Goal: Task Accomplishment & Management: Manage account settings

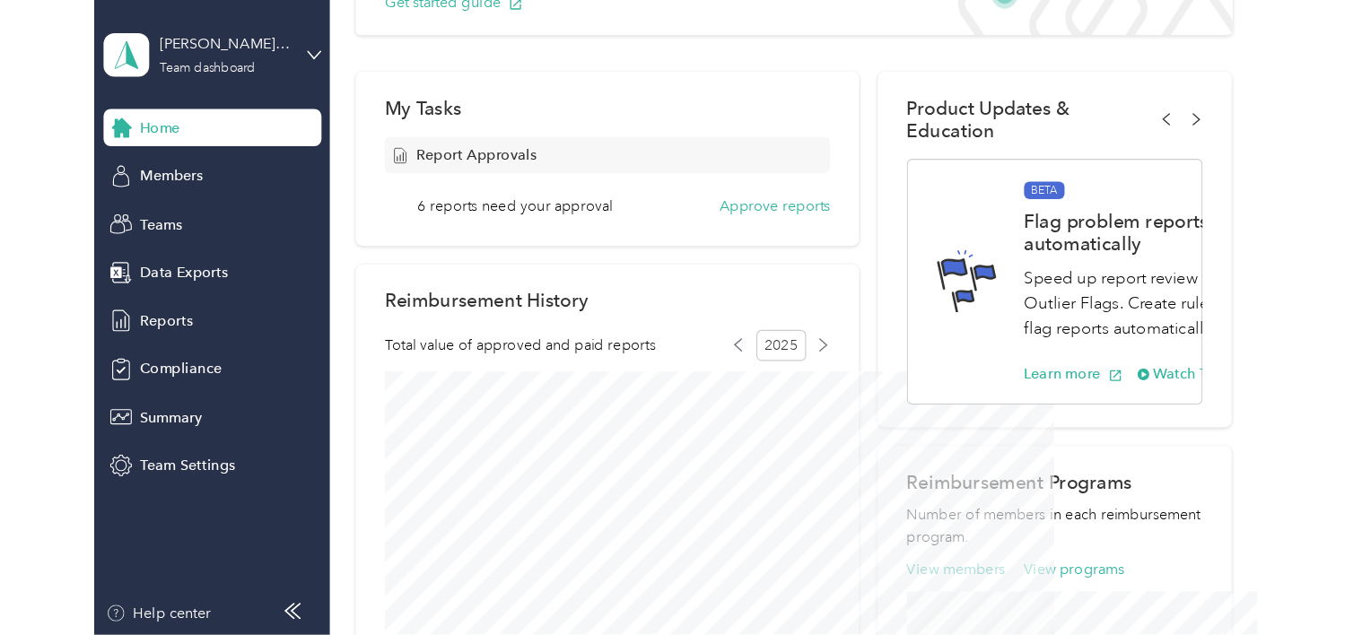
scroll to position [211, 0]
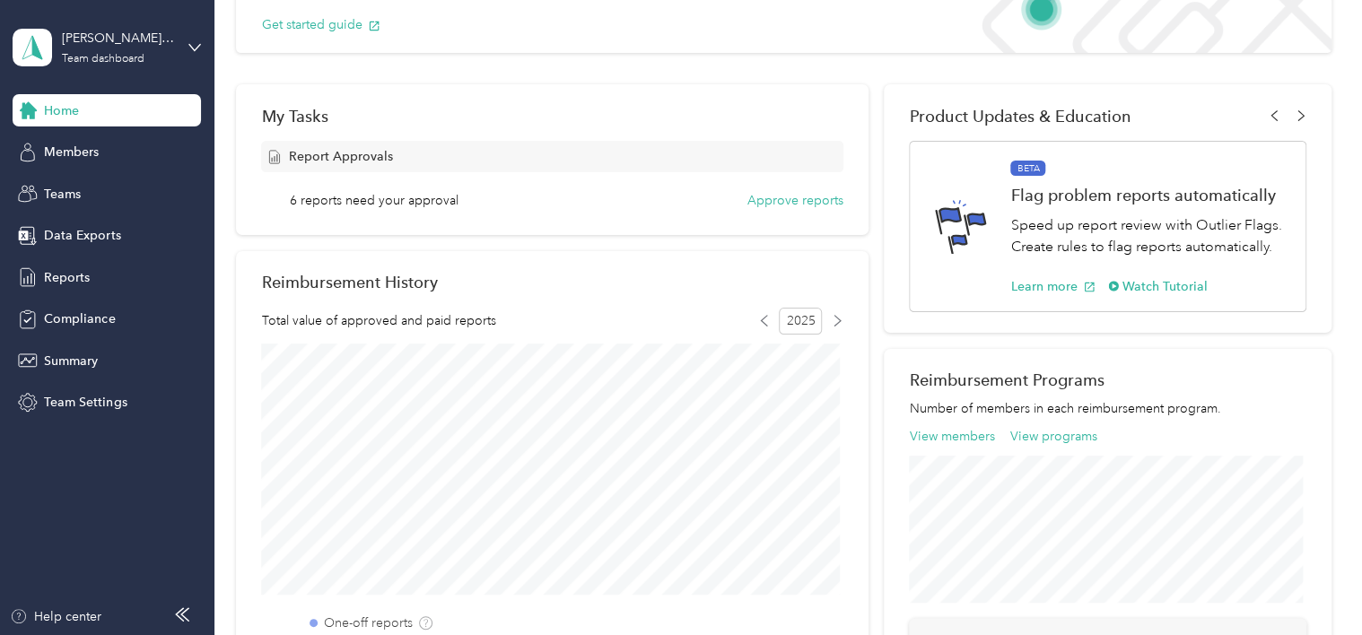
click at [868, 180] on div "My Tasks Report Approvals 6 reports need your approval Approve reports Reimburs…" at bounding box center [783, 501] width 1095 height 835
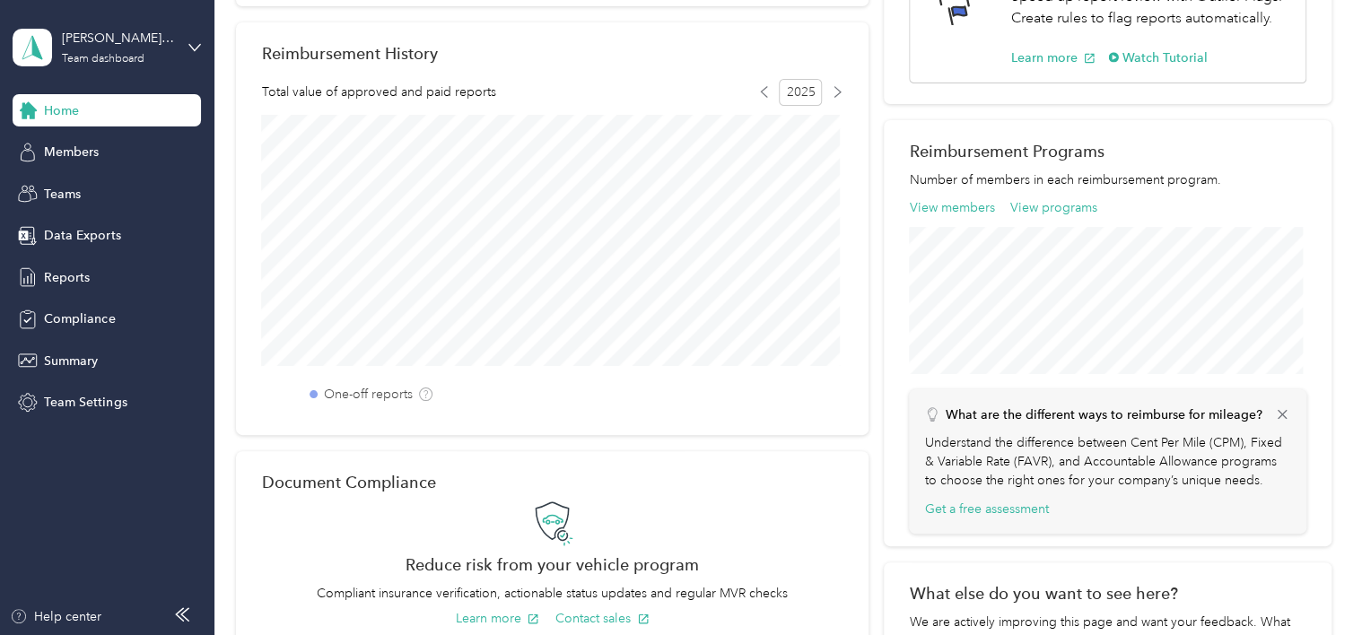
scroll to position [0, 0]
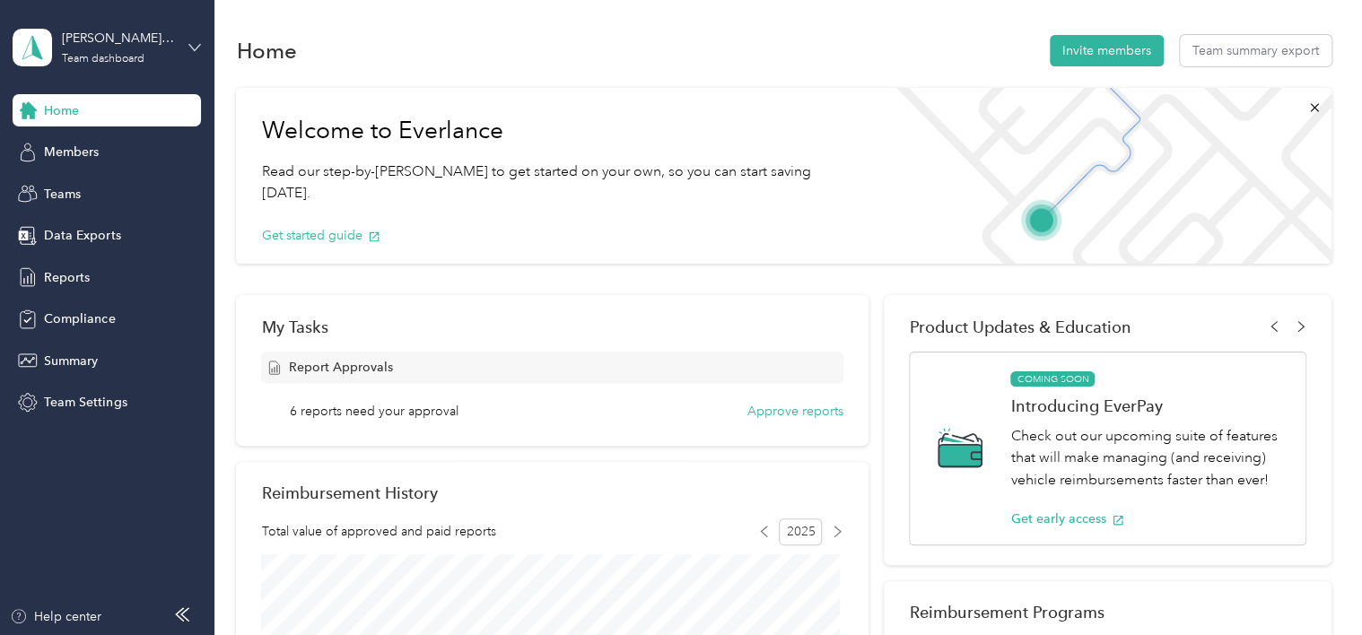
click at [197, 41] on icon at bounding box center [194, 47] width 13 height 13
click at [380, 47] on div "Home Invite members Team summary export" at bounding box center [783, 50] width 1095 height 38
click at [68, 155] on span "Members" at bounding box center [71, 152] width 55 height 19
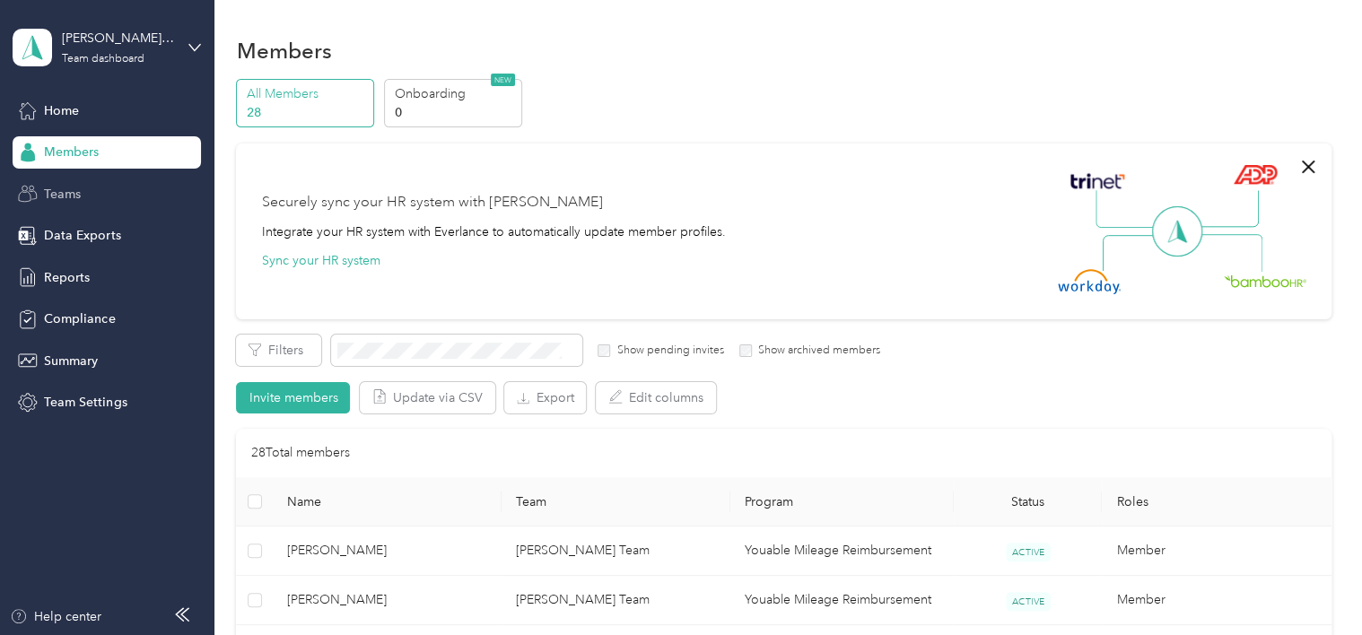
click at [90, 199] on div "Teams" at bounding box center [107, 194] width 188 height 32
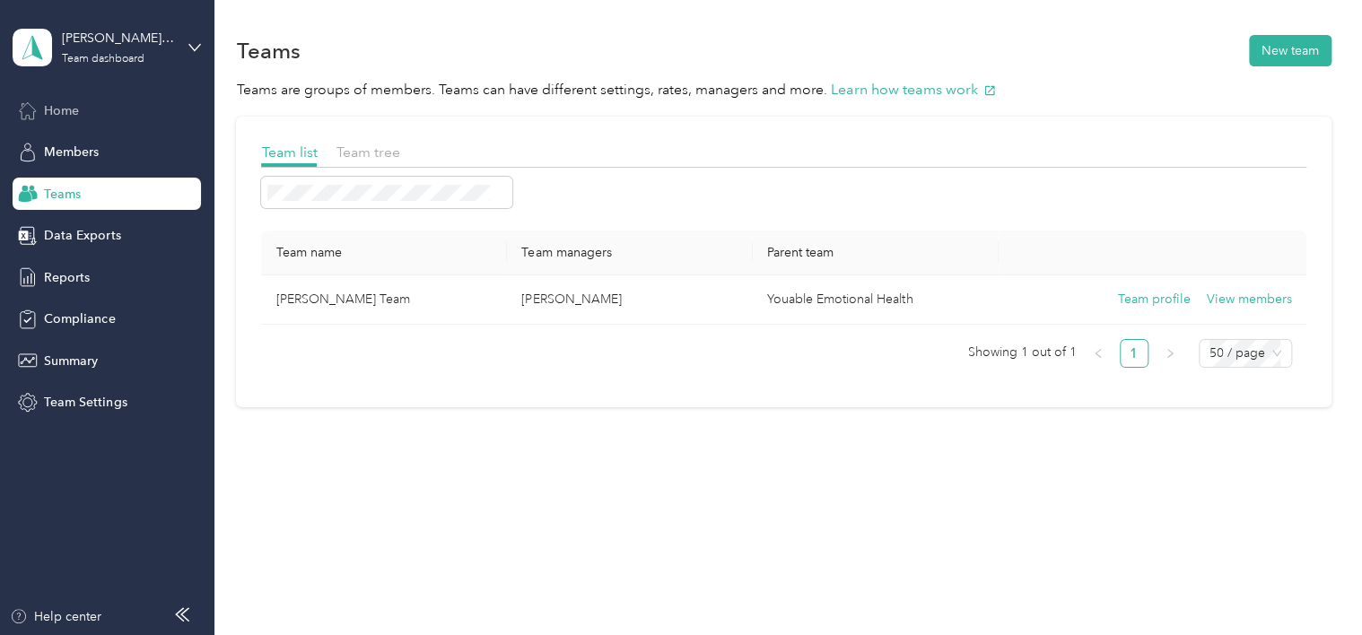
click at [65, 115] on span "Home" at bounding box center [61, 110] width 35 height 19
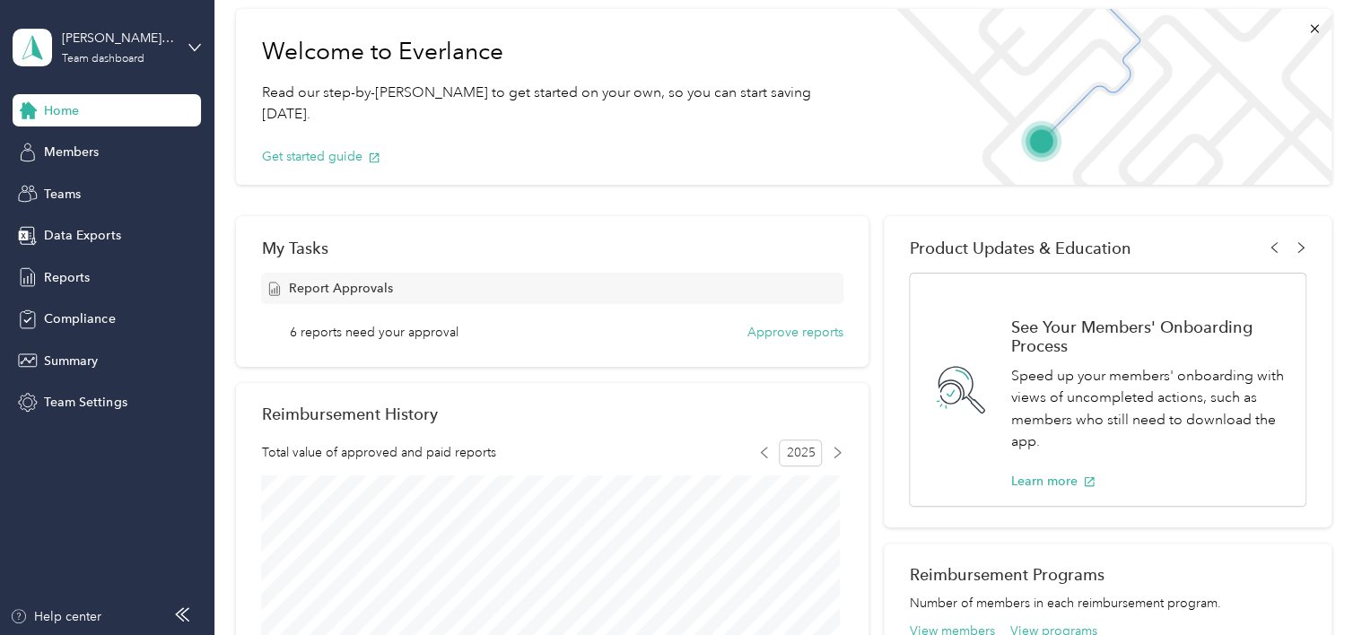
scroll to position [72, 0]
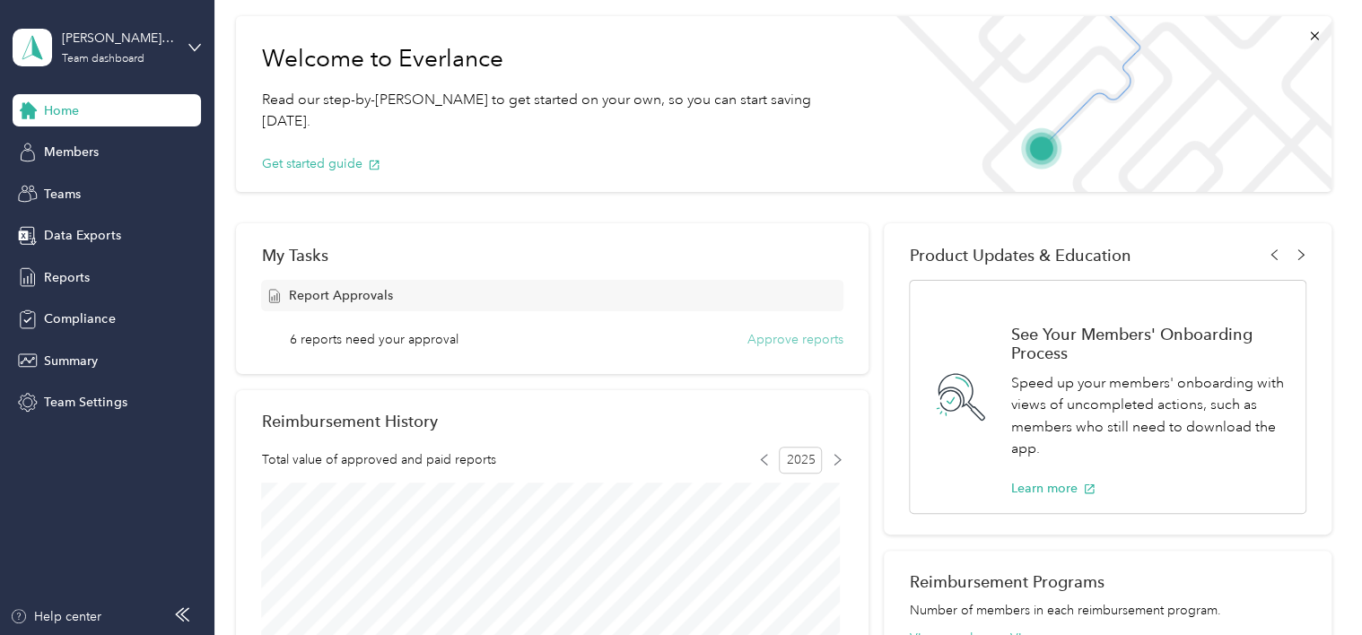
click at [800, 334] on button "Approve reports" at bounding box center [795, 339] width 96 height 19
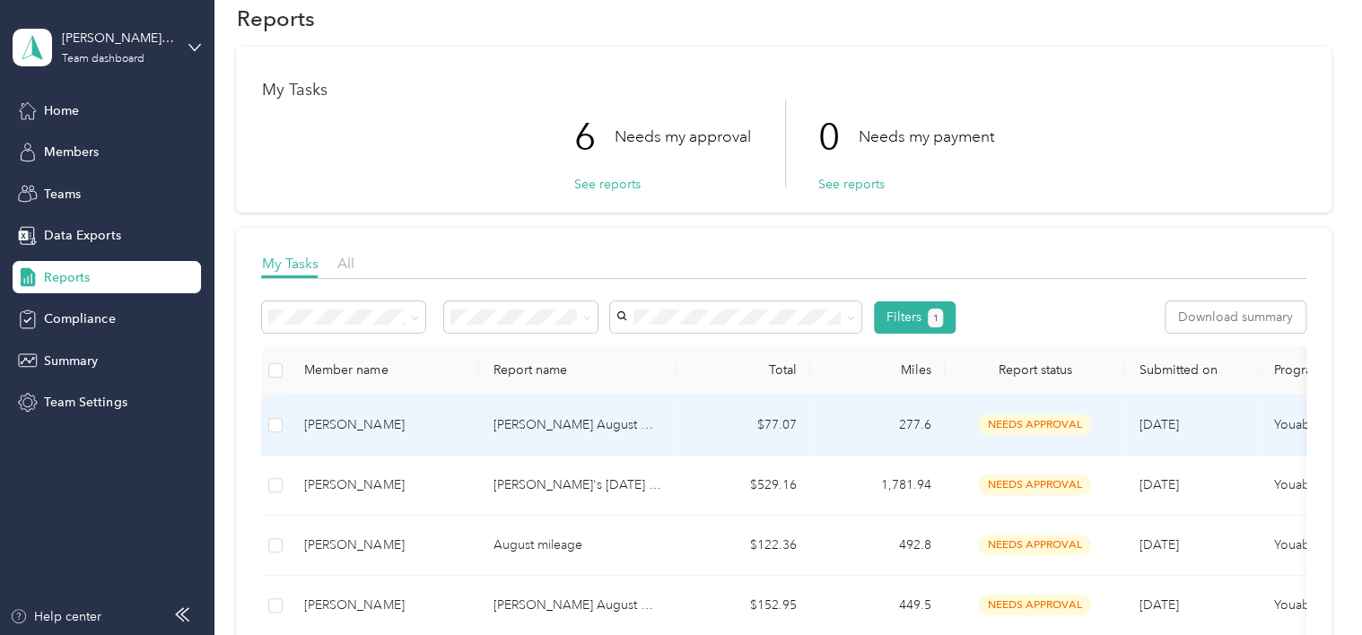
scroll to position [31, 0]
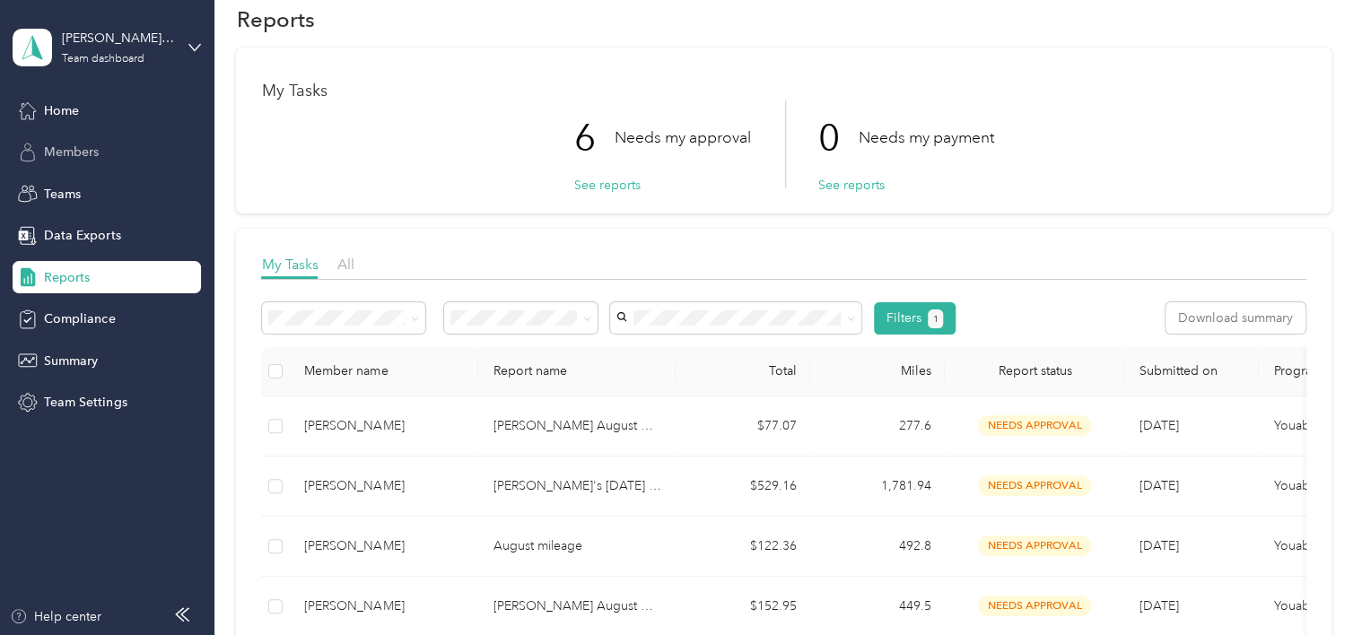
click at [75, 156] on span "Members" at bounding box center [71, 152] width 55 height 19
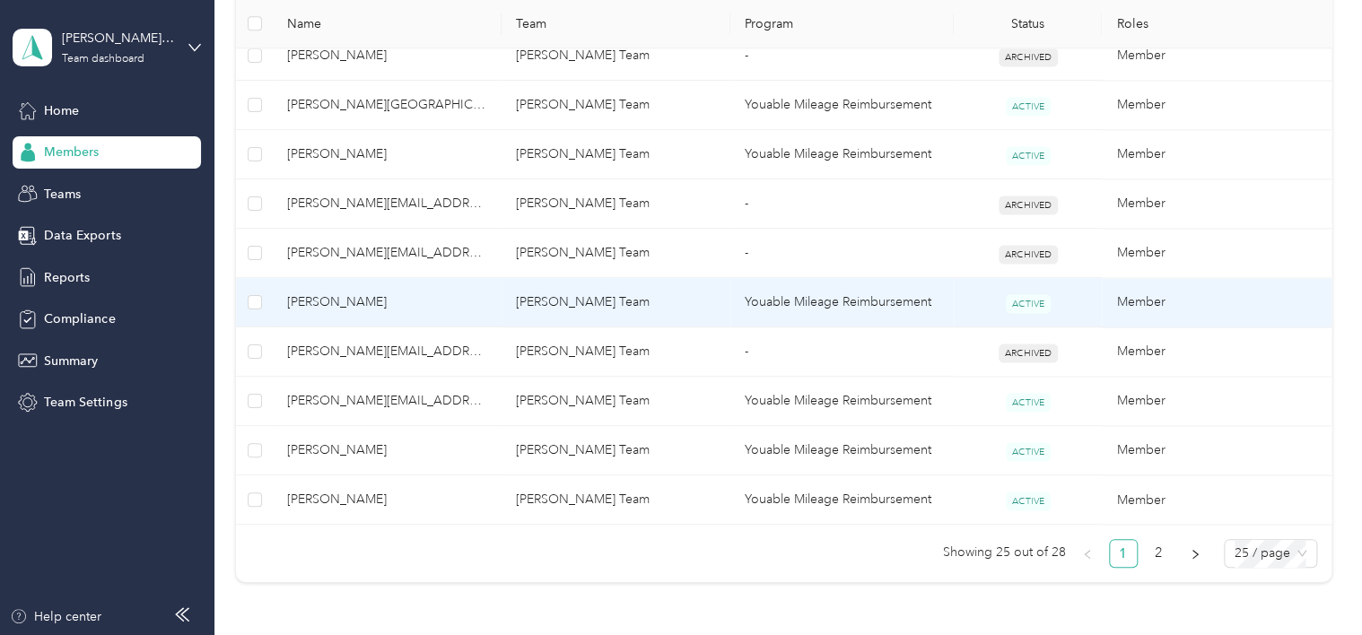
scroll to position [1226, 0]
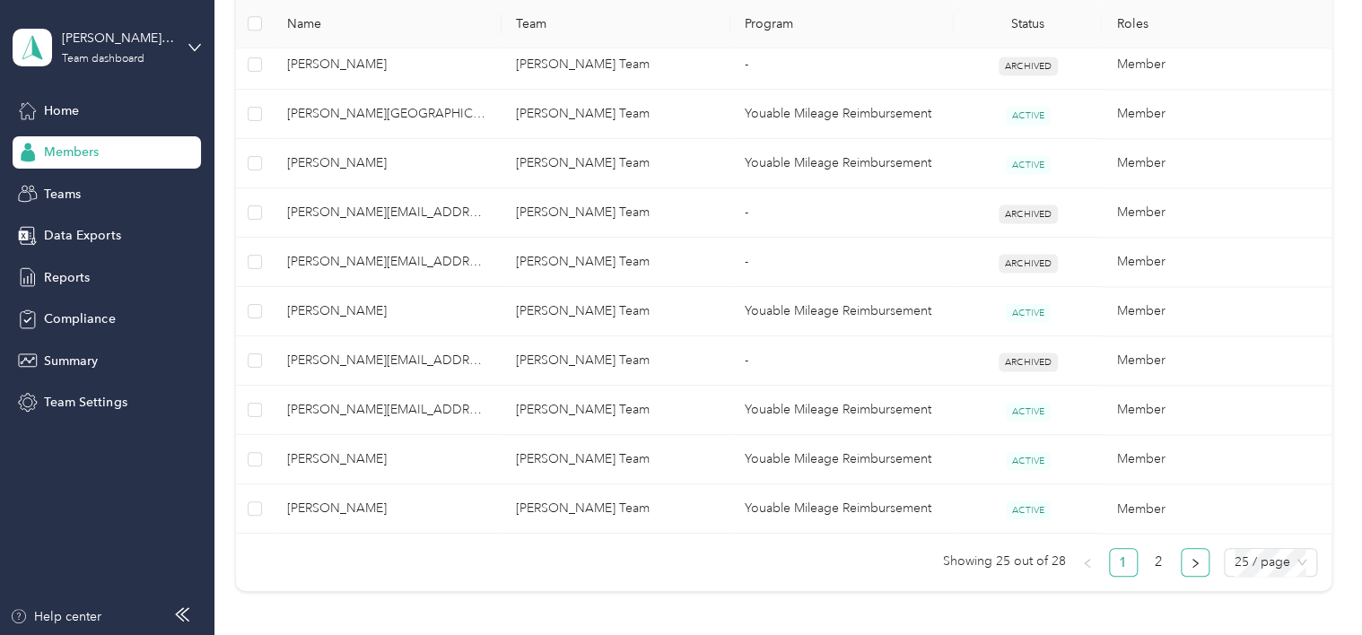
click at [1014, 548] on icon "right" at bounding box center [1195, 563] width 11 height 11
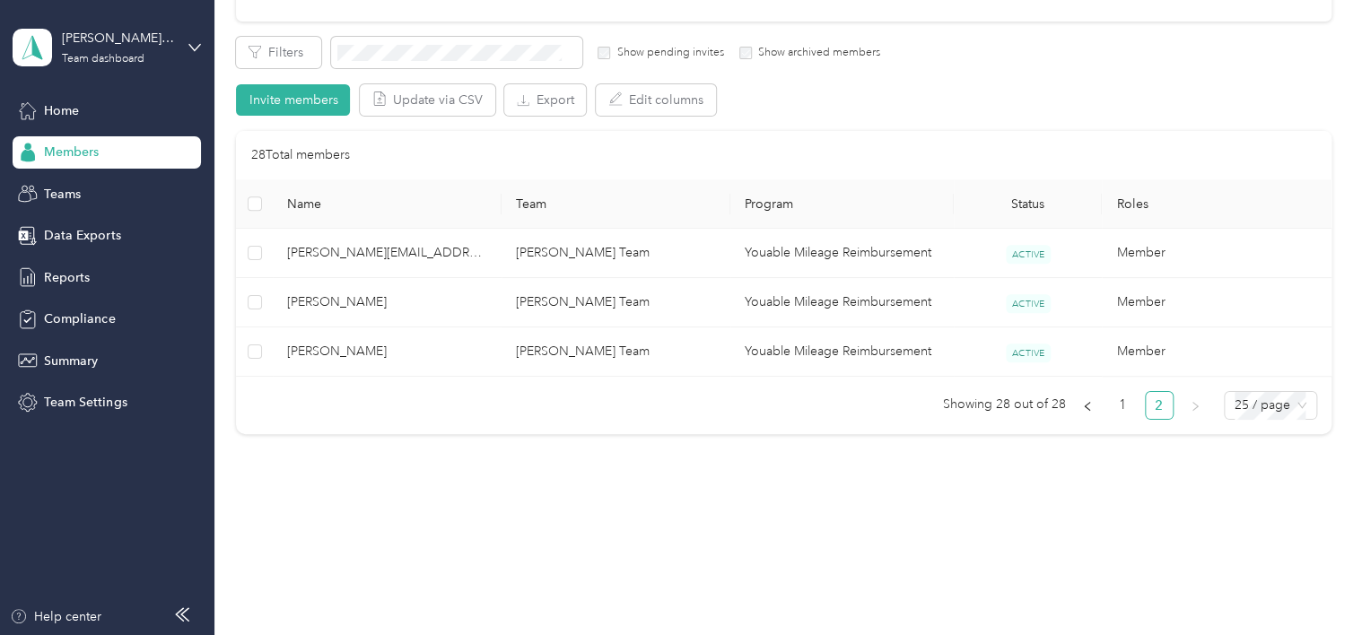
scroll to position [297, 0]
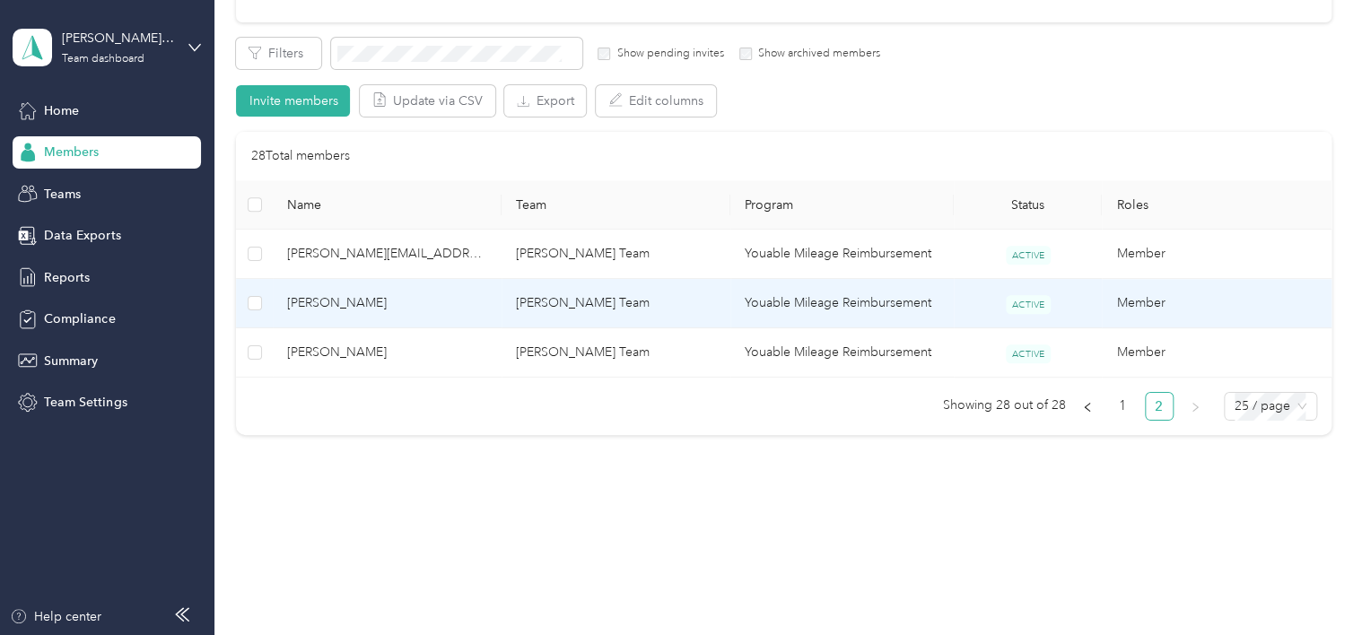
click at [497, 310] on td "[PERSON_NAME]" at bounding box center [387, 303] width 229 height 49
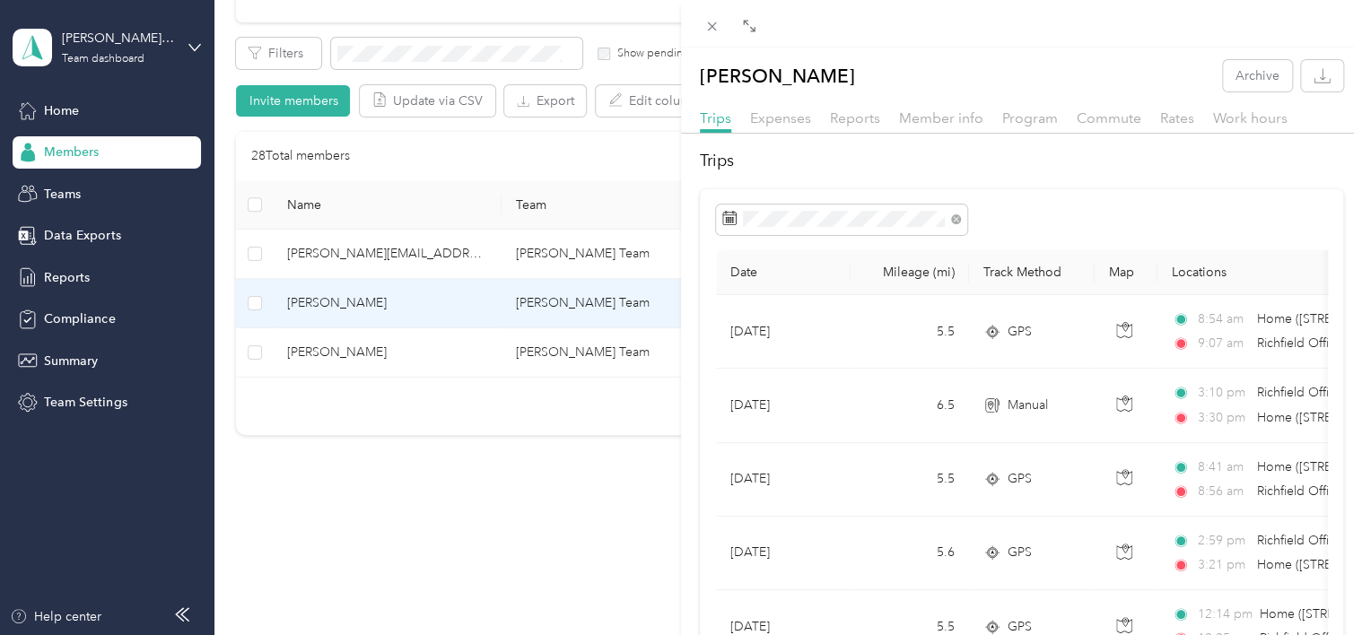
click at [1014, 126] on div "Commute" at bounding box center [1109, 119] width 65 height 22
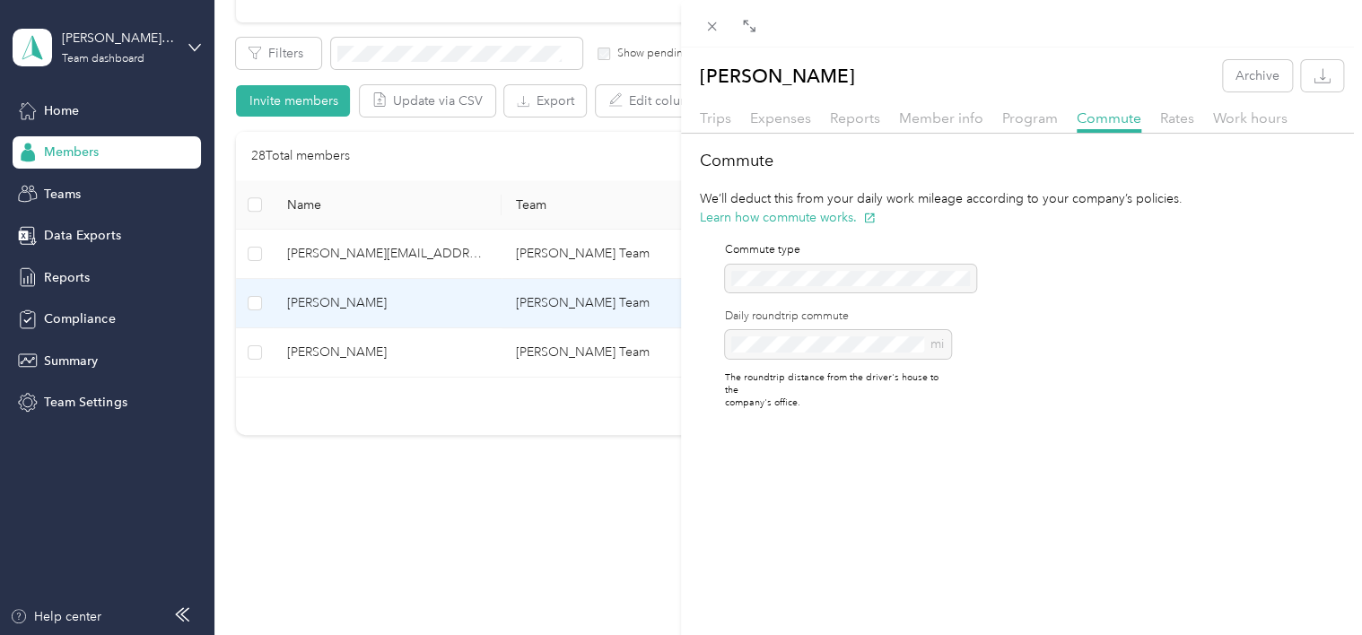
click at [530, 528] on div "[PERSON_NAME] Archive Trips Expenses Reports Member info Program Commute Rates …" at bounding box center [681, 317] width 1362 height 635
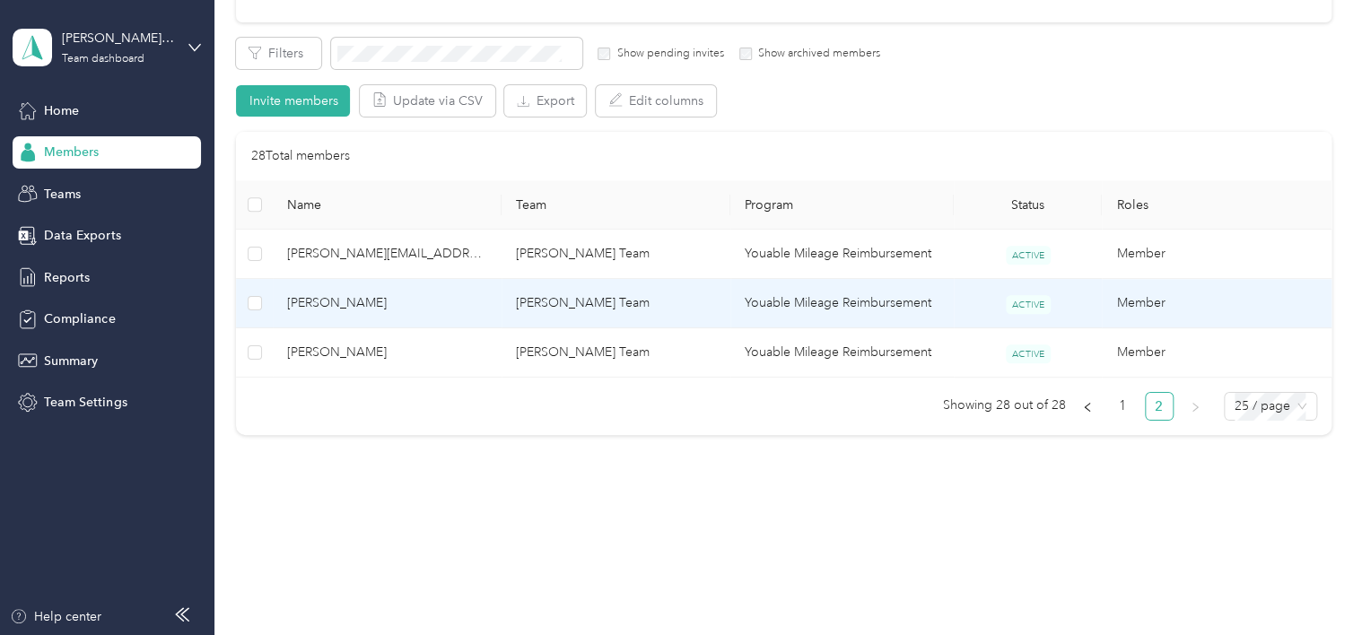
click at [567, 297] on td "[PERSON_NAME] Team" at bounding box center [616, 303] width 229 height 49
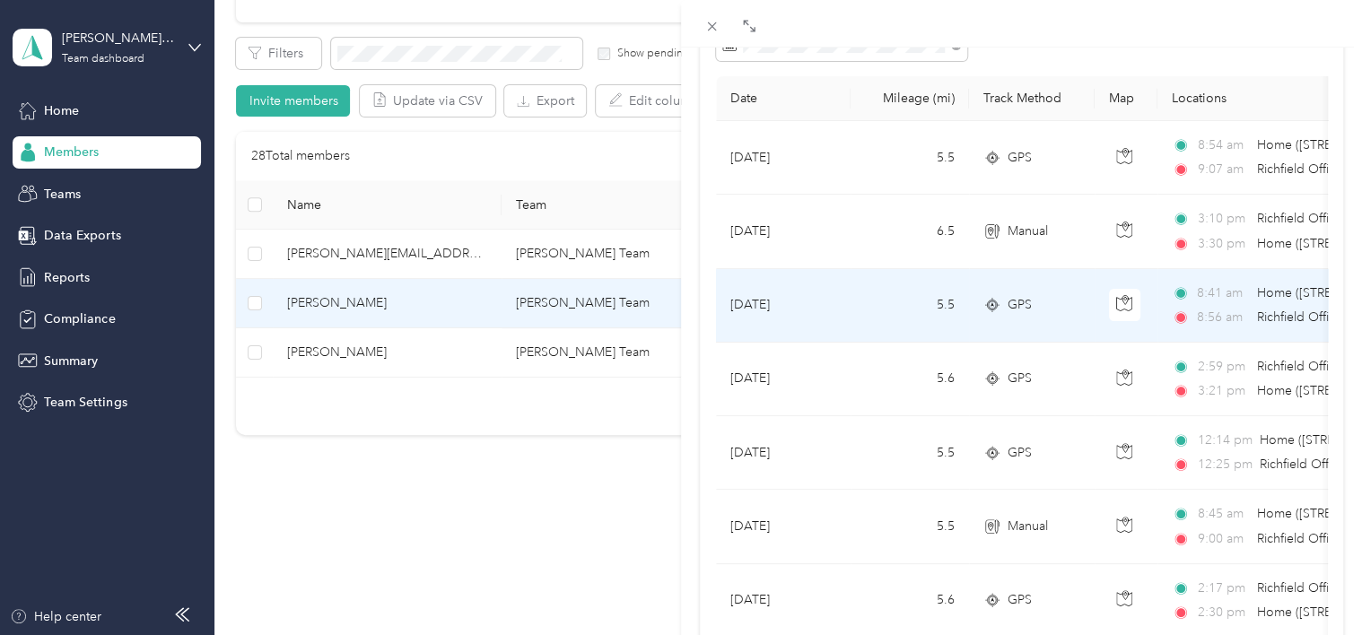
scroll to position [172, 0]
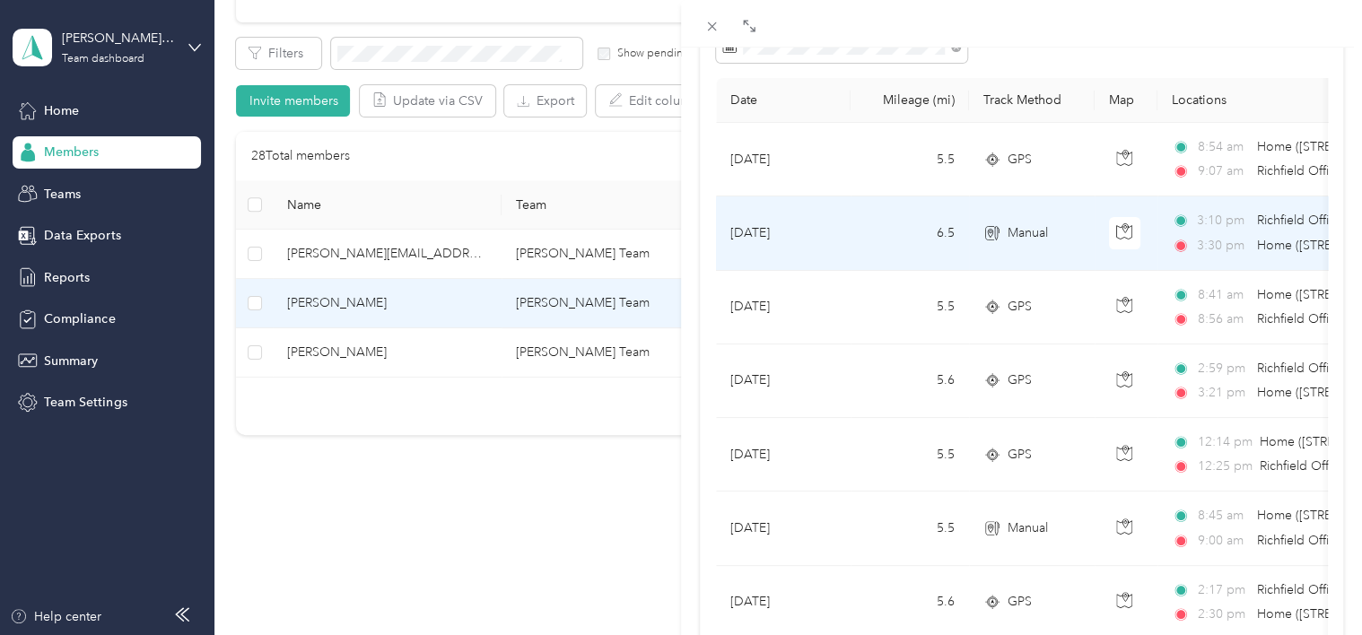
click at [1014, 232] on div "3:10 pm Richfield Office ([STREET_ADDRESS][US_STATE]) 3:30 pm Home ([STREET_ADD…" at bounding box center [1360, 233] width 377 height 44
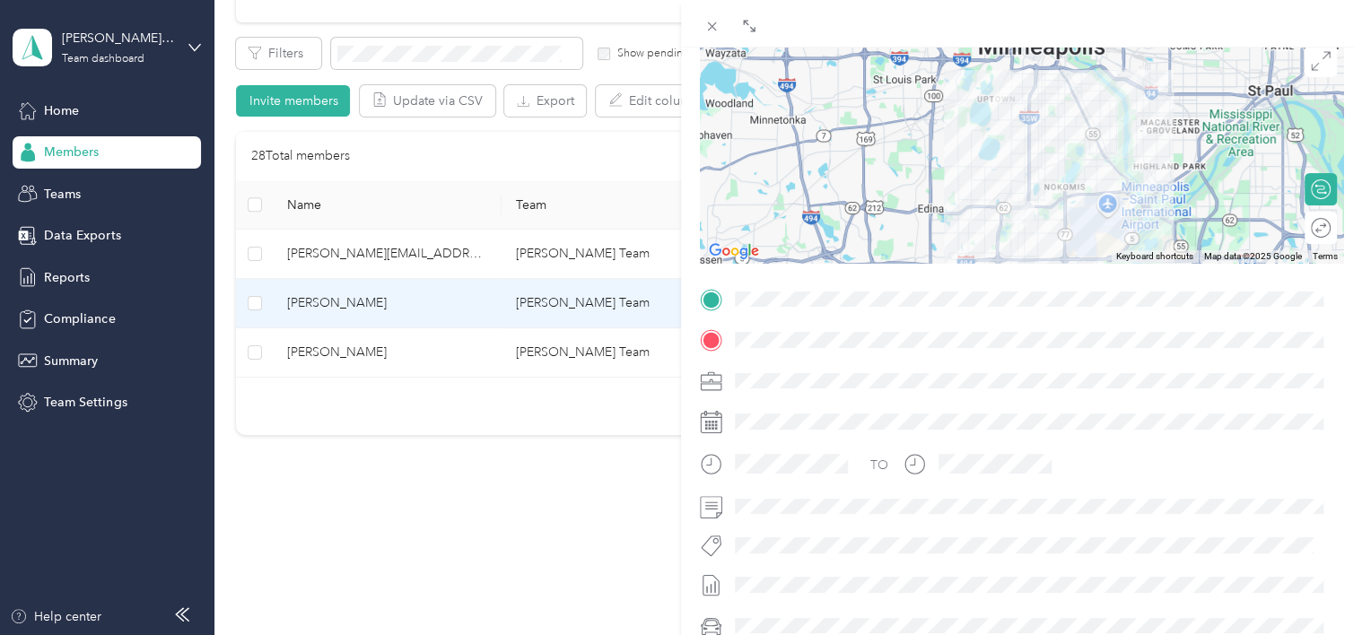
click at [1014, 367] on div at bounding box center [1036, 381] width 615 height 29
click at [581, 519] on div "BACK [PERSON_NAME] Trips Trip details Trip details This trip cannot be edited b…" at bounding box center [681, 317] width 1362 height 635
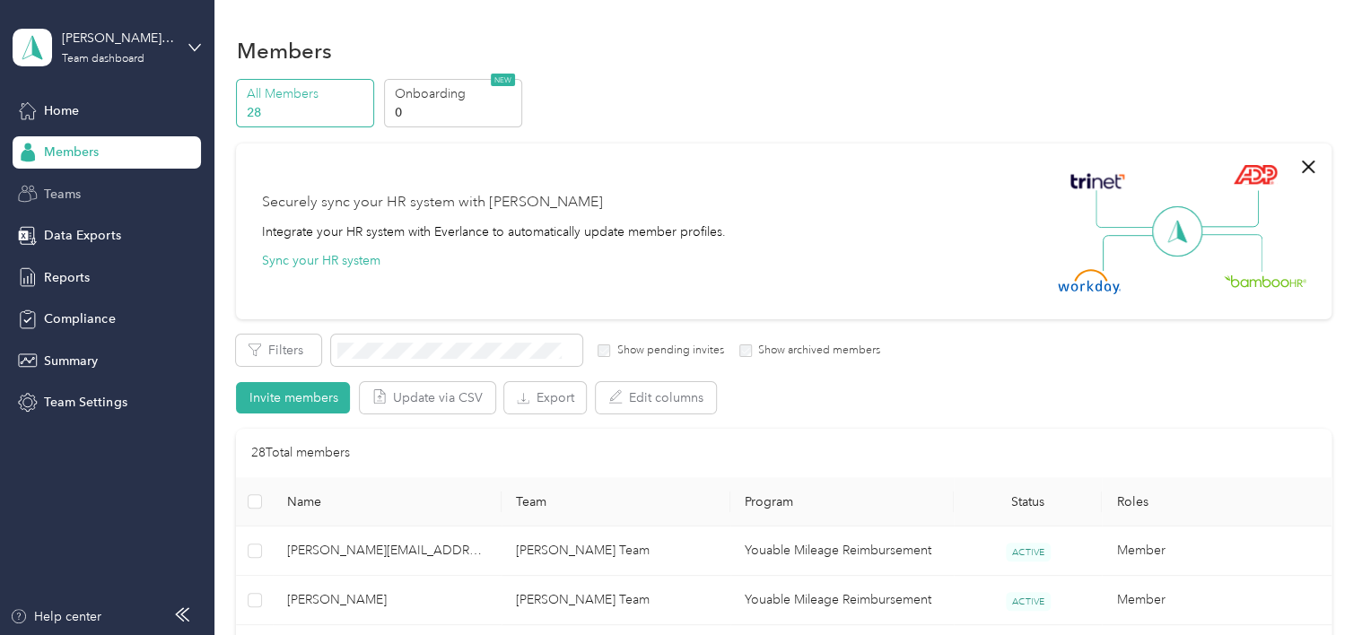
click at [79, 190] on span "Teams" at bounding box center [62, 194] width 37 height 19
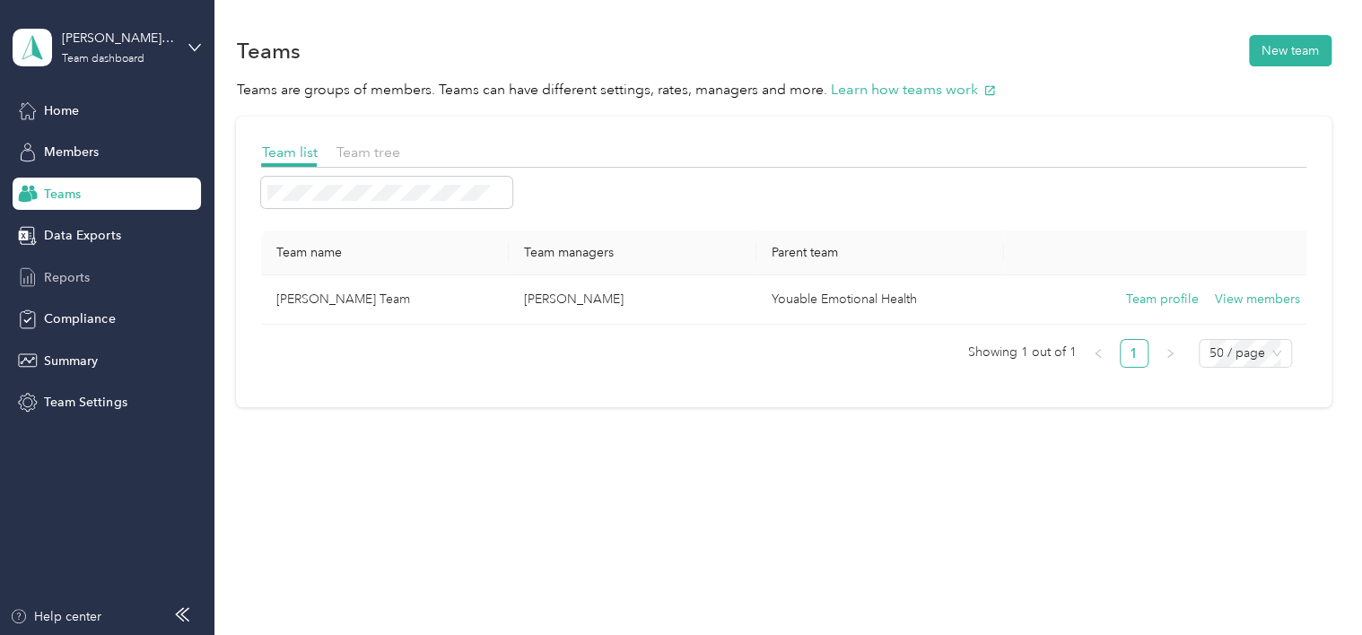
click at [70, 279] on span "Reports" at bounding box center [67, 277] width 46 height 19
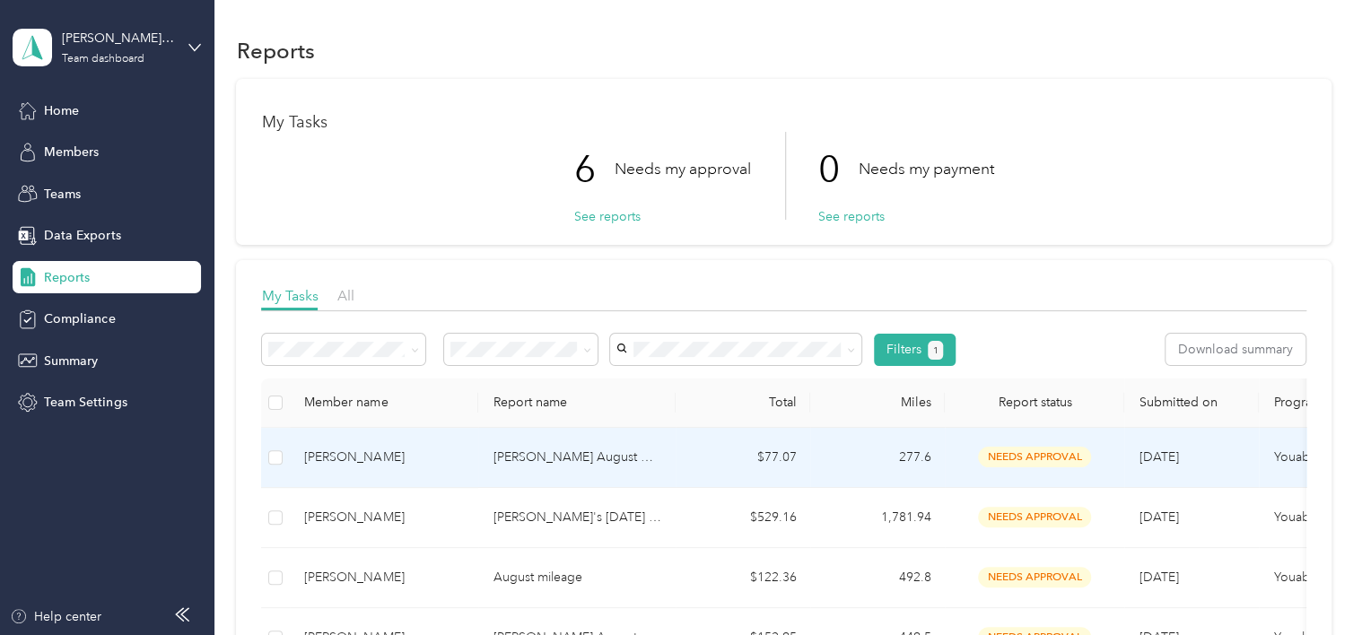
click at [673, 453] on td "[PERSON_NAME] August Mileage" at bounding box center [576, 458] width 197 height 60
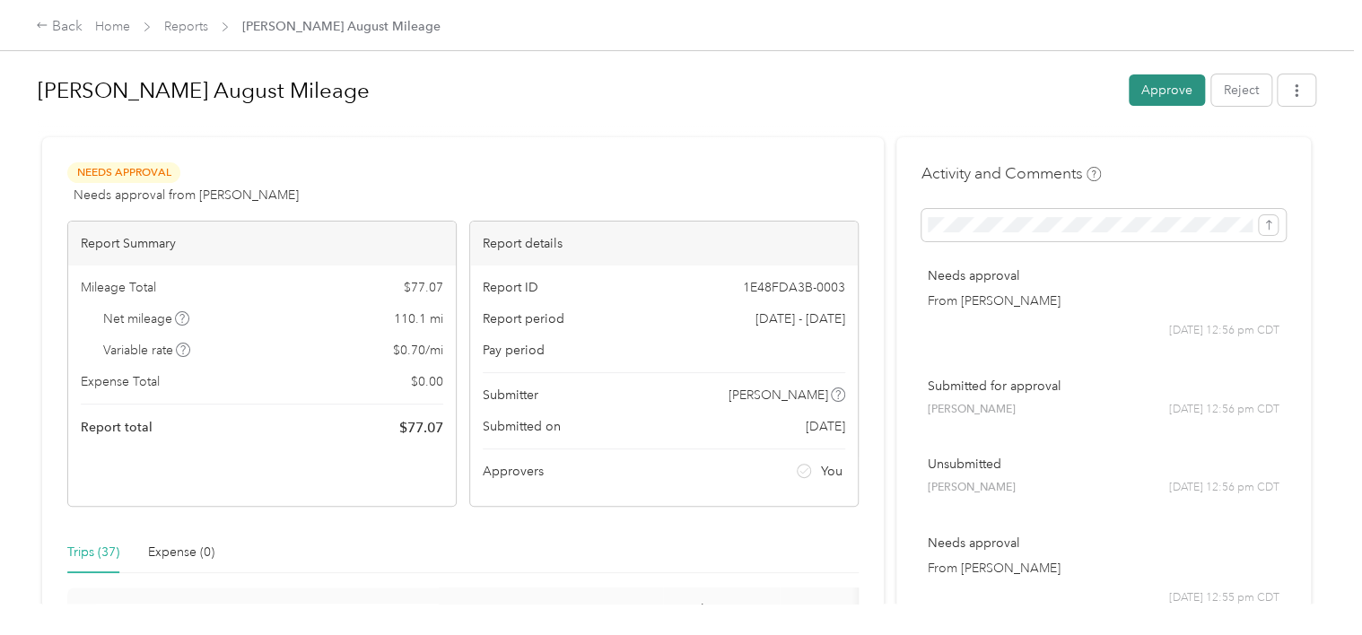
click at [1014, 96] on button "Approve" at bounding box center [1167, 89] width 76 height 31
